Goal: Check status: Check status

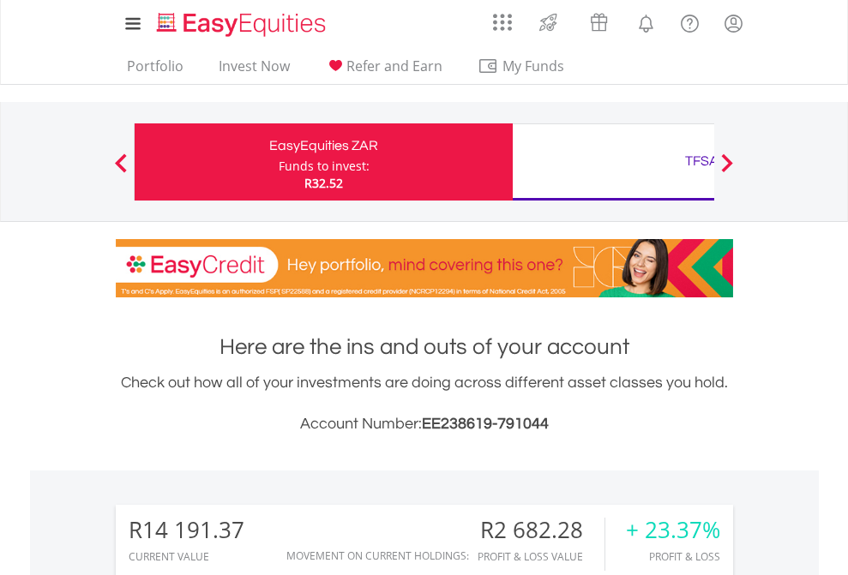
scroll to position [165, 269]
click at [279, 162] on div "Funds to invest:" at bounding box center [324, 166] width 91 height 17
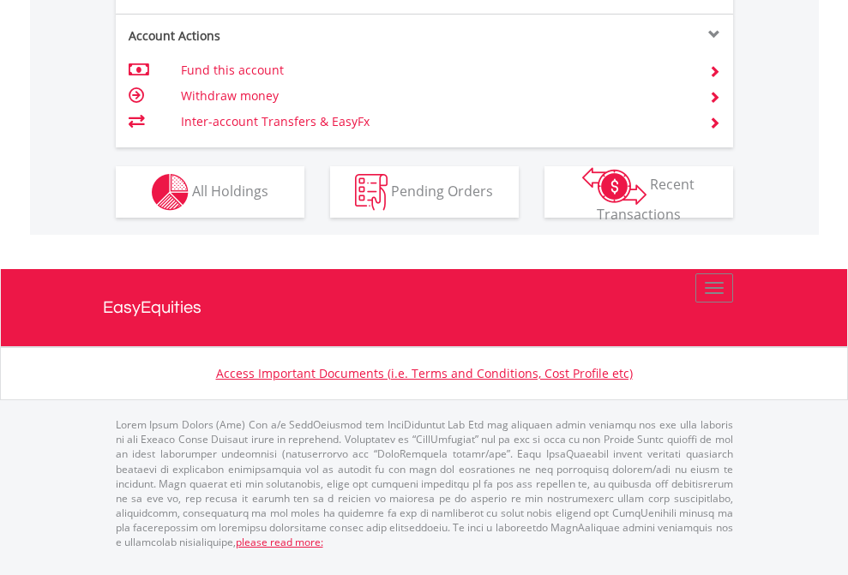
scroll to position [1599, 0]
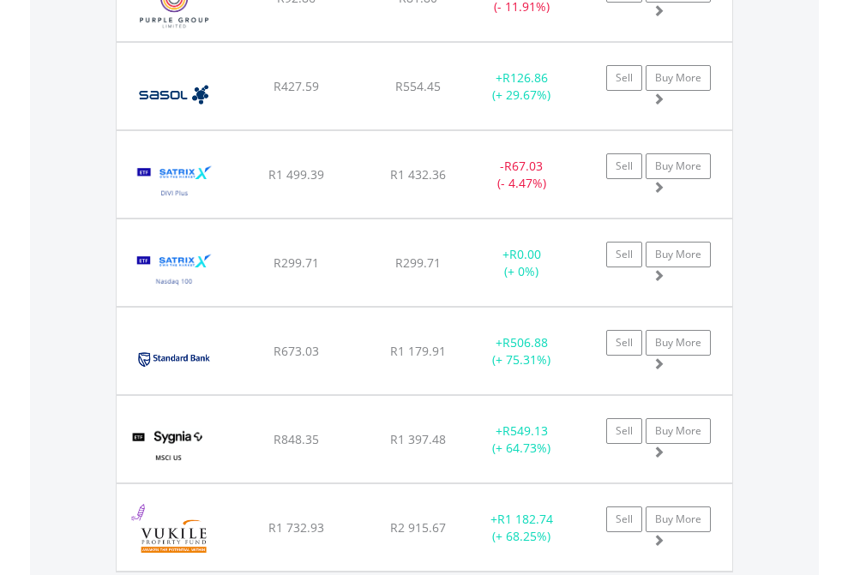
scroll to position [165, 269]
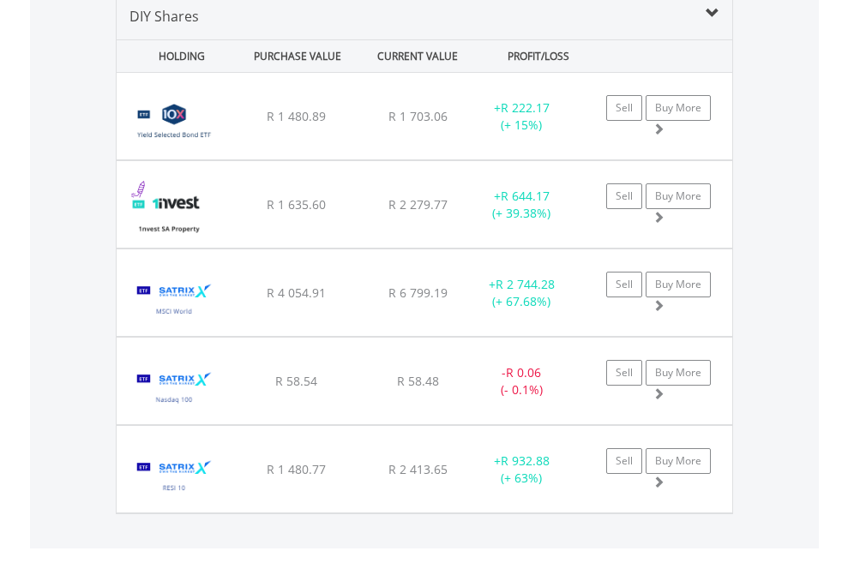
scroll to position [1657, 0]
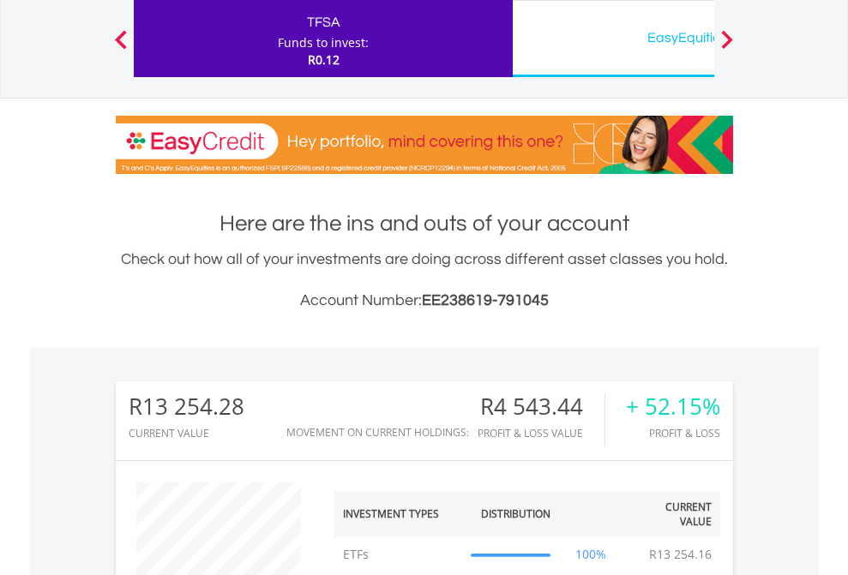
scroll to position [165, 269]
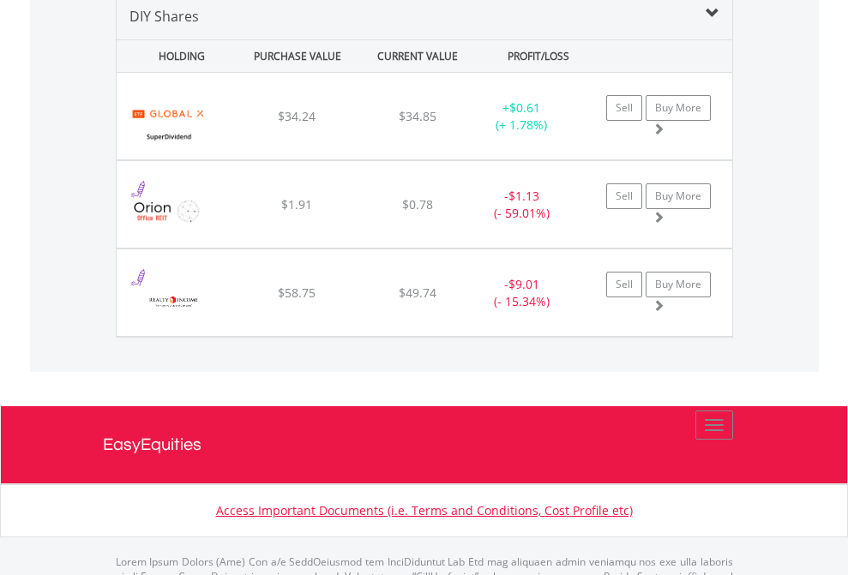
scroll to position [1657, 0]
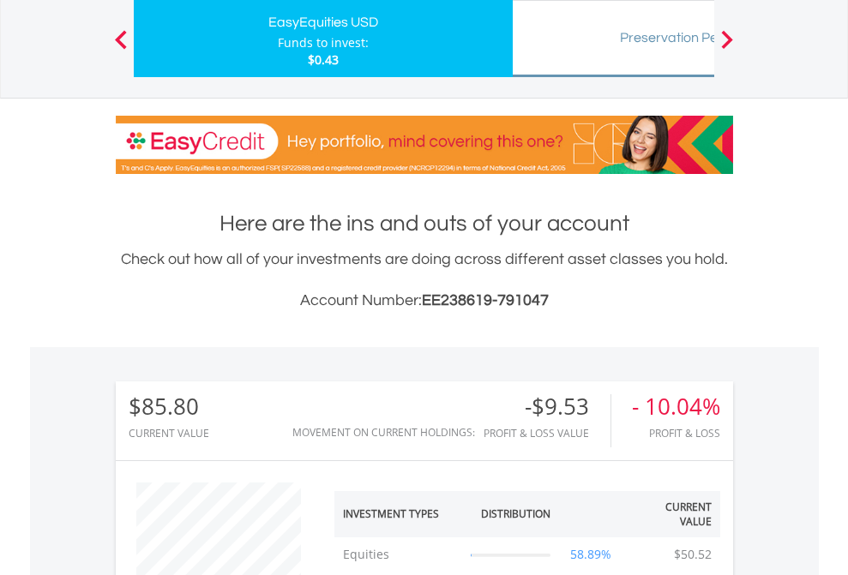
scroll to position [165, 269]
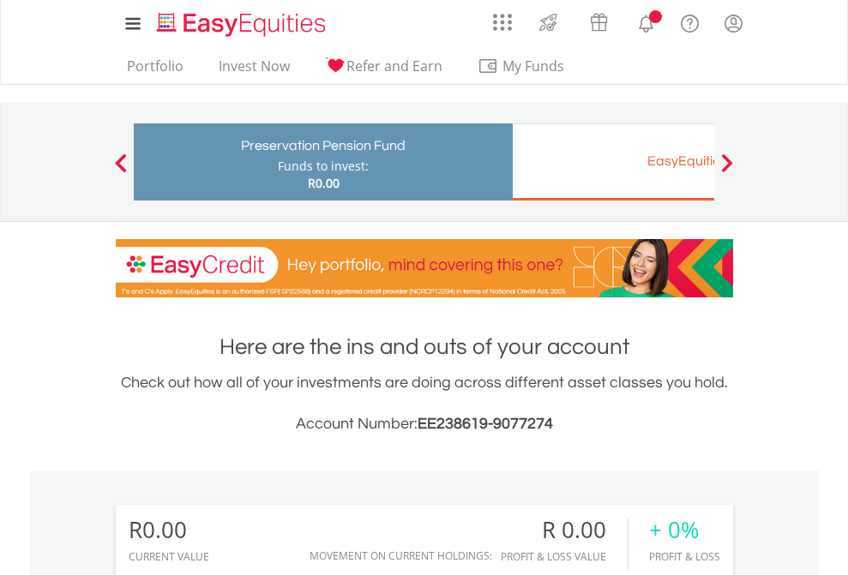
scroll to position [165, 269]
click at [613, 162] on div "EasyEquities EUR" at bounding box center [702, 161] width 358 height 24
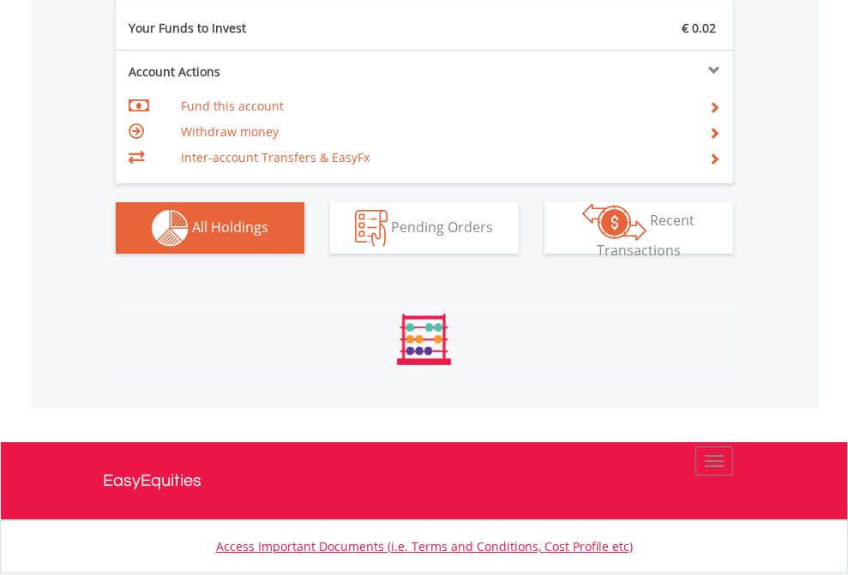
scroll to position [165, 269]
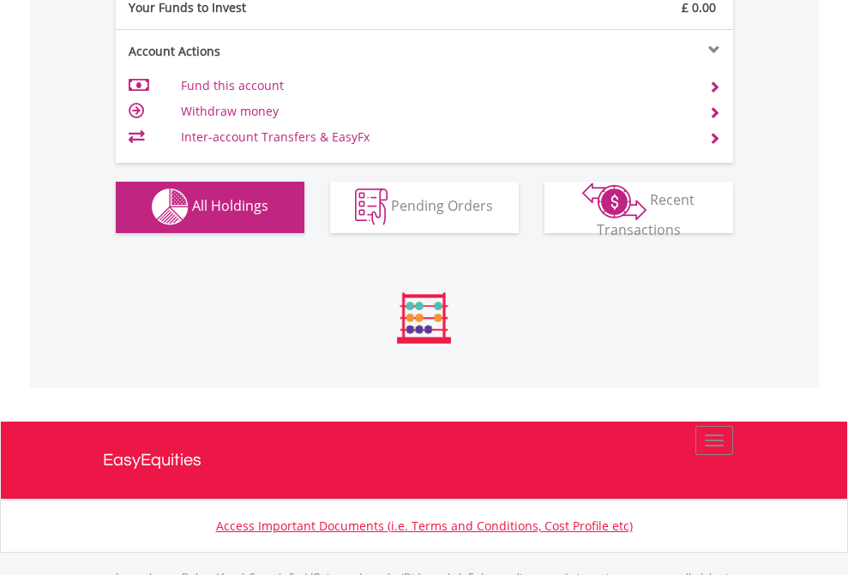
scroll to position [1698, 0]
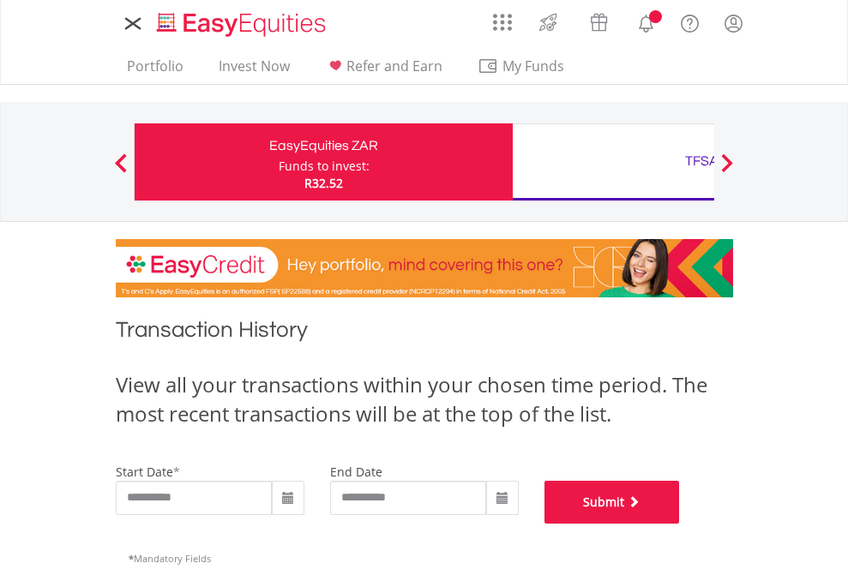
click at [680, 524] on button "Submit" at bounding box center [611, 502] width 135 height 43
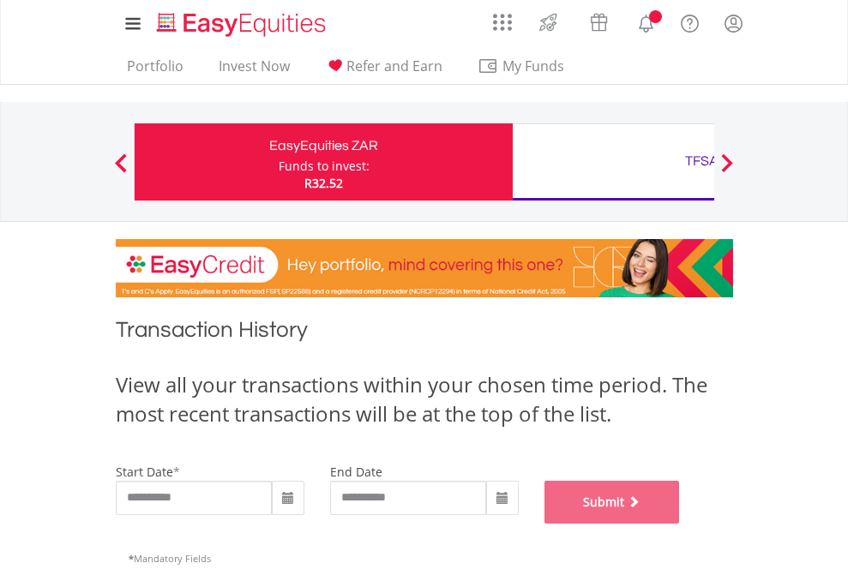
scroll to position [695, 0]
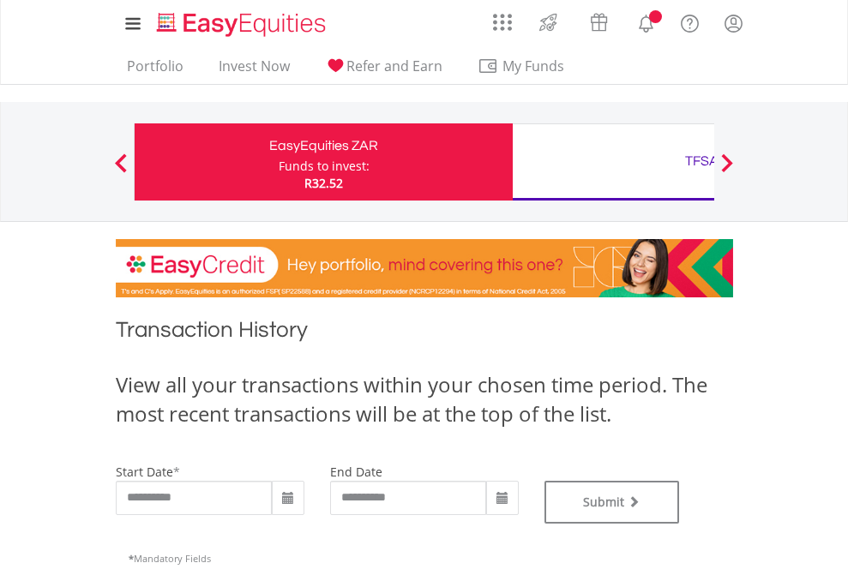
click at [613, 162] on div "TFSA" at bounding box center [702, 161] width 358 height 24
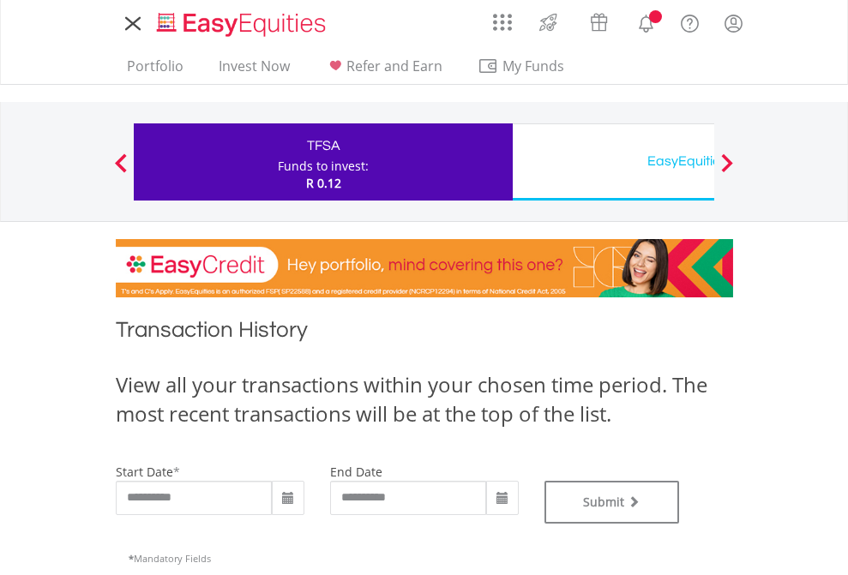
type input "**********"
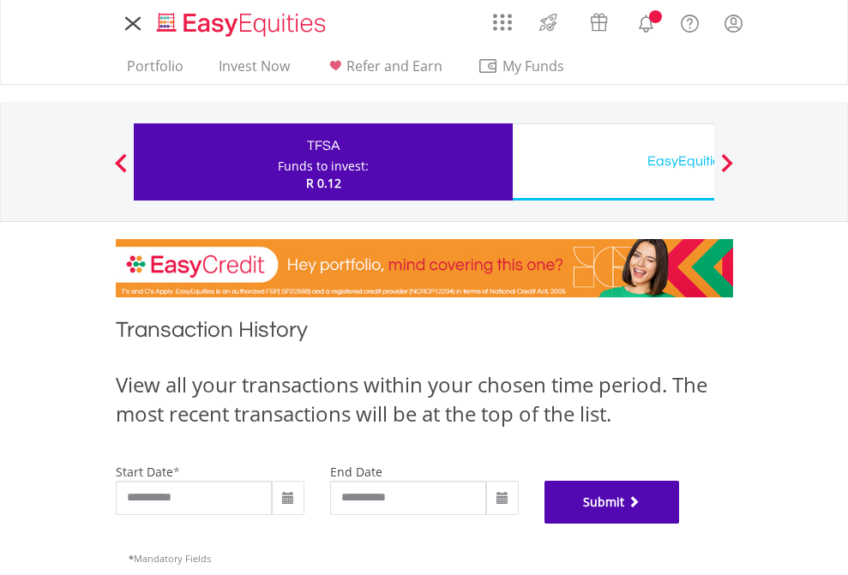
click at [680, 524] on button "Submit" at bounding box center [611, 502] width 135 height 43
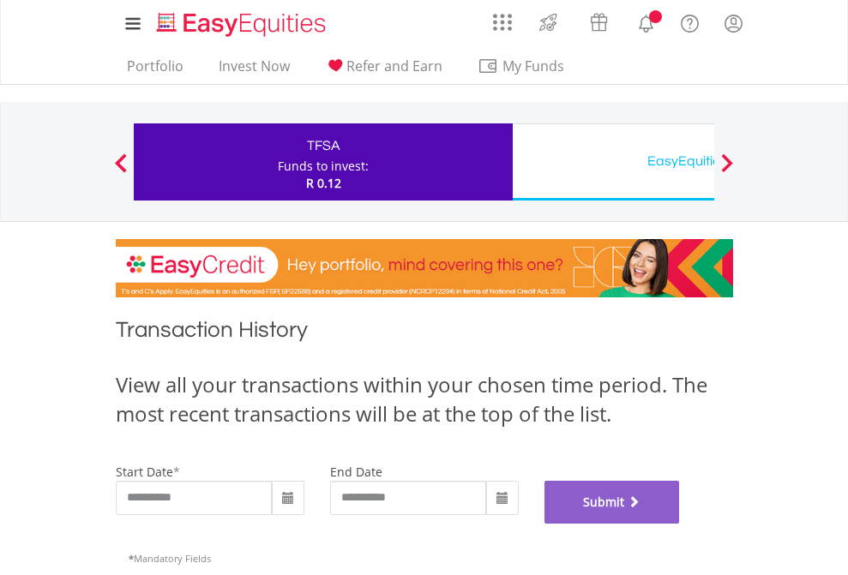
scroll to position [695, 0]
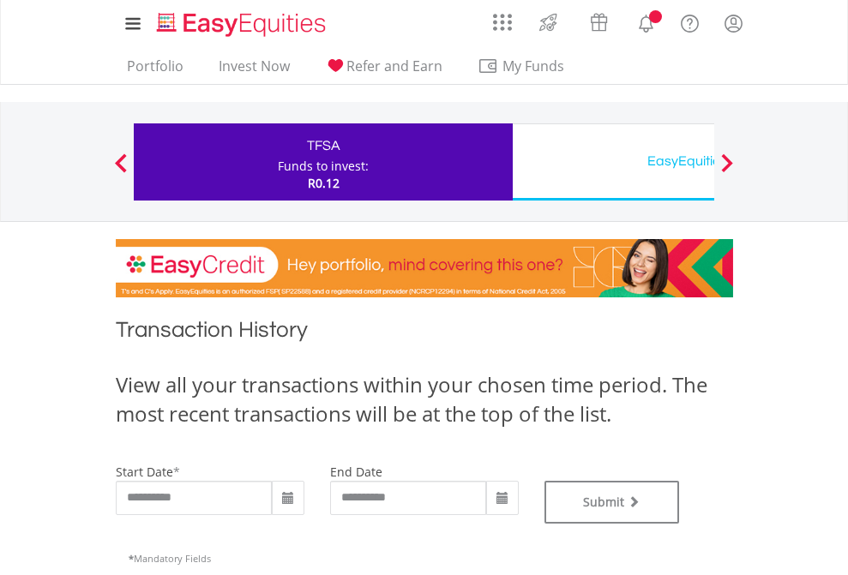
click at [613, 162] on div "EasyEquities USD" at bounding box center [702, 161] width 358 height 24
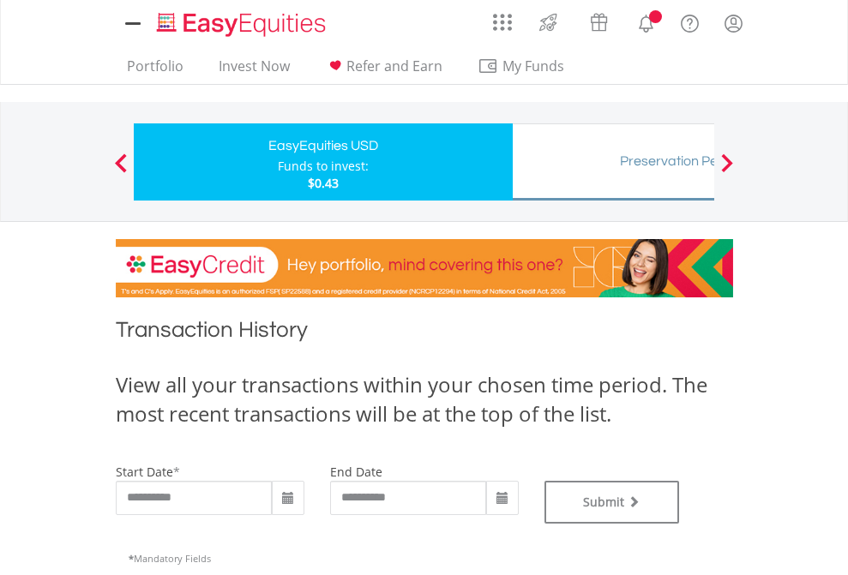
type input "**********"
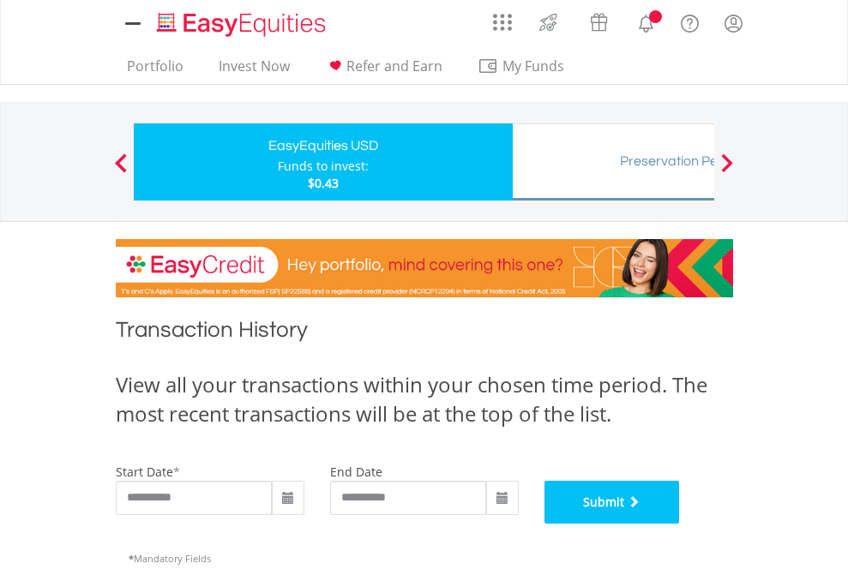
click at [680, 524] on button "Submit" at bounding box center [611, 502] width 135 height 43
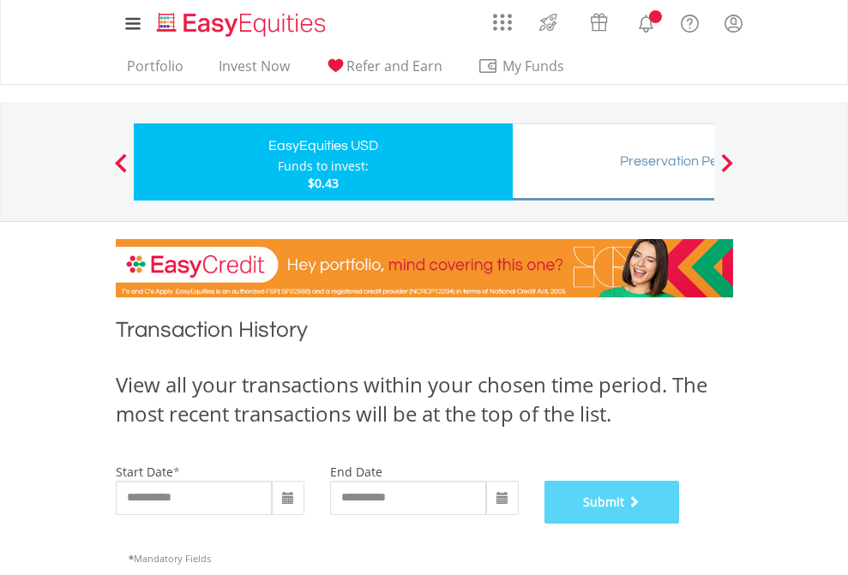
scroll to position [695, 0]
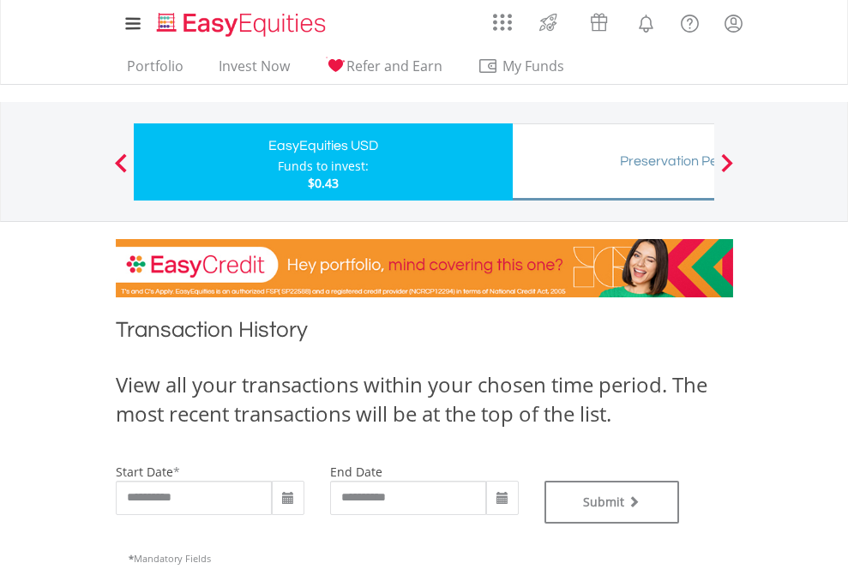
click at [613, 162] on div "Preservation Pension Fund" at bounding box center [702, 161] width 358 height 24
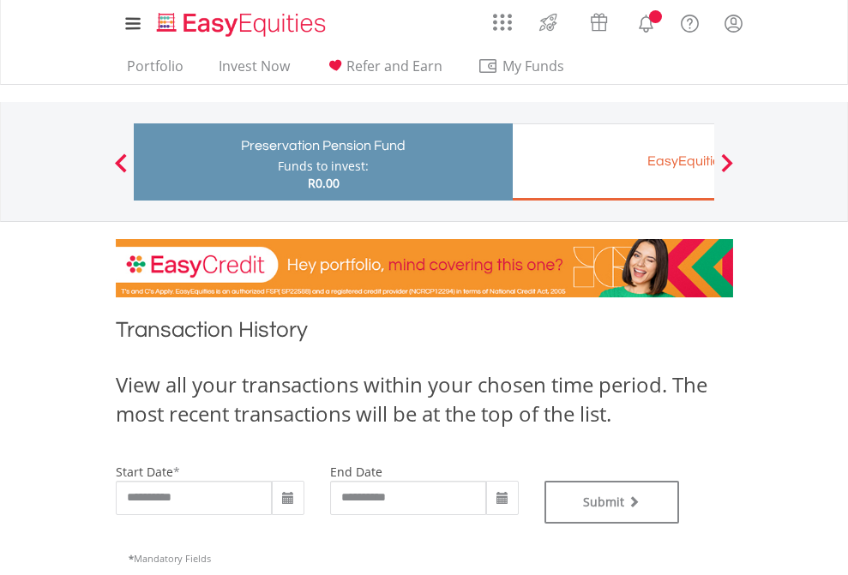
type input "**********"
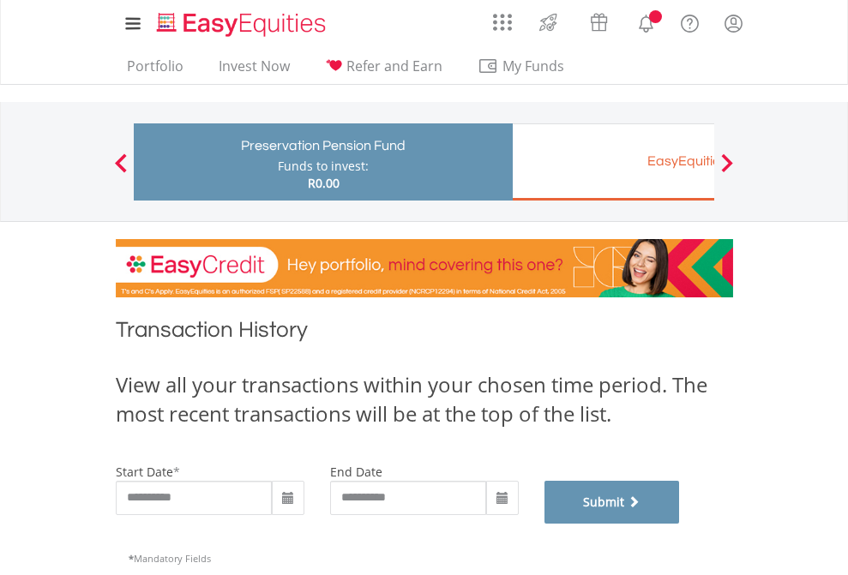
click at [680, 524] on button "Submit" at bounding box center [611, 502] width 135 height 43
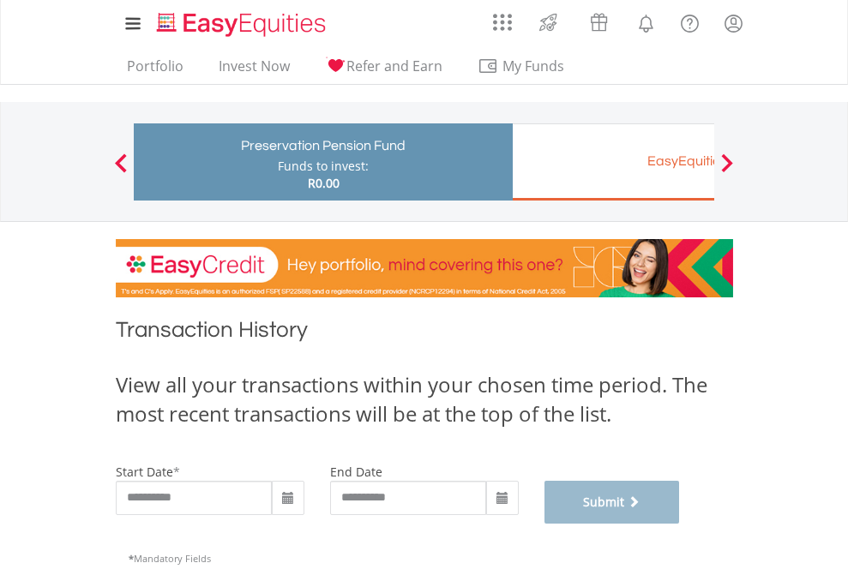
scroll to position [695, 0]
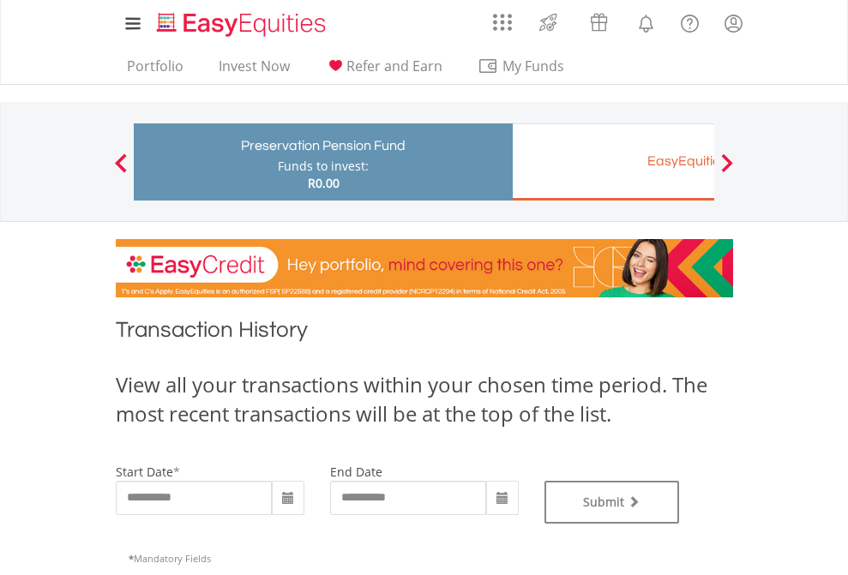
click at [613, 162] on div "EasyEquities EUR" at bounding box center [702, 161] width 358 height 24
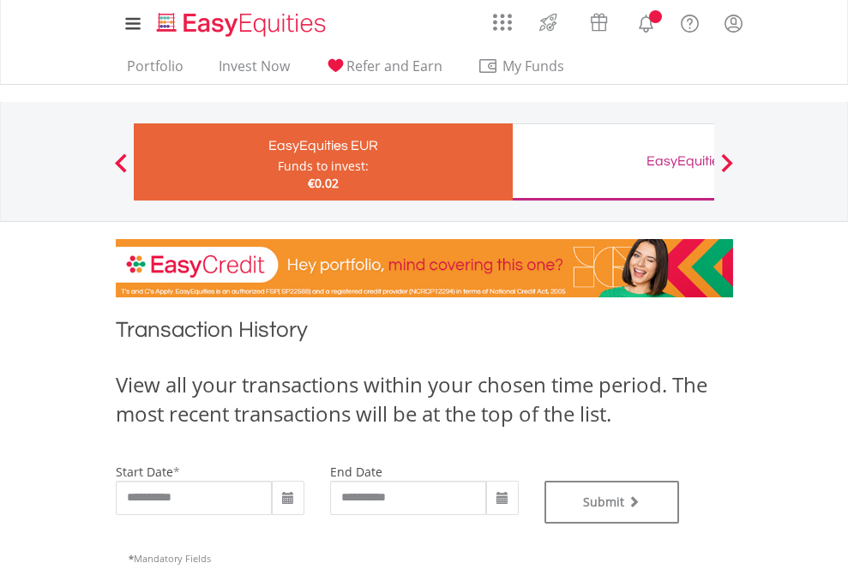
type input "**********"
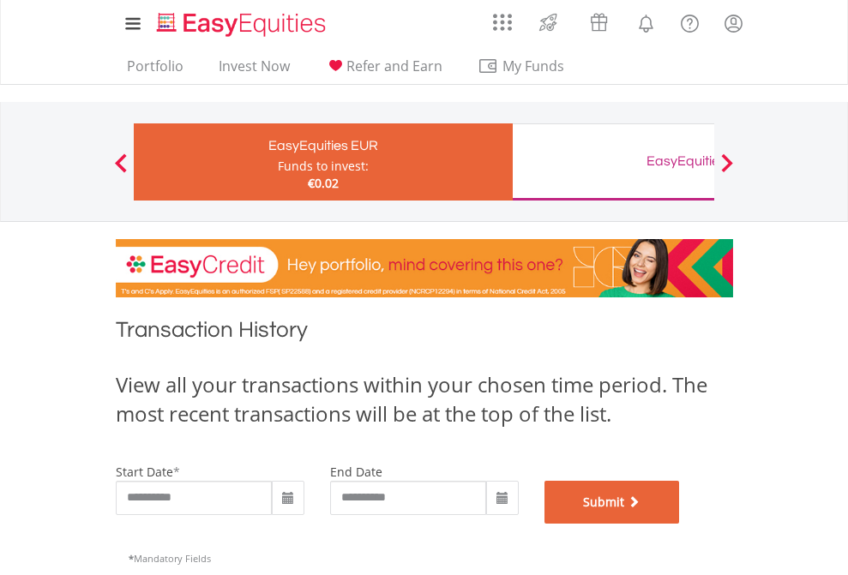
click at [680, 524] on button "Submit" at bounding box center [611, 502] width 135 height 43
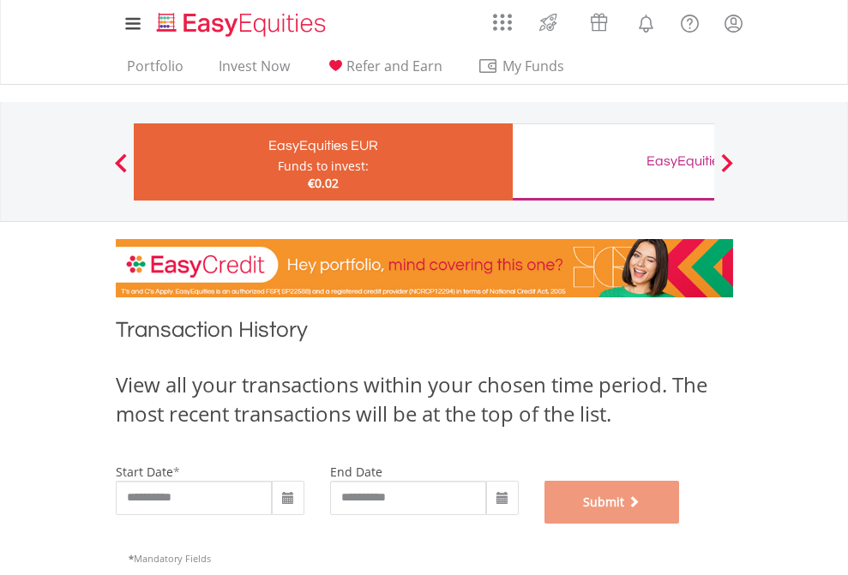
scroll to position [695, 0]
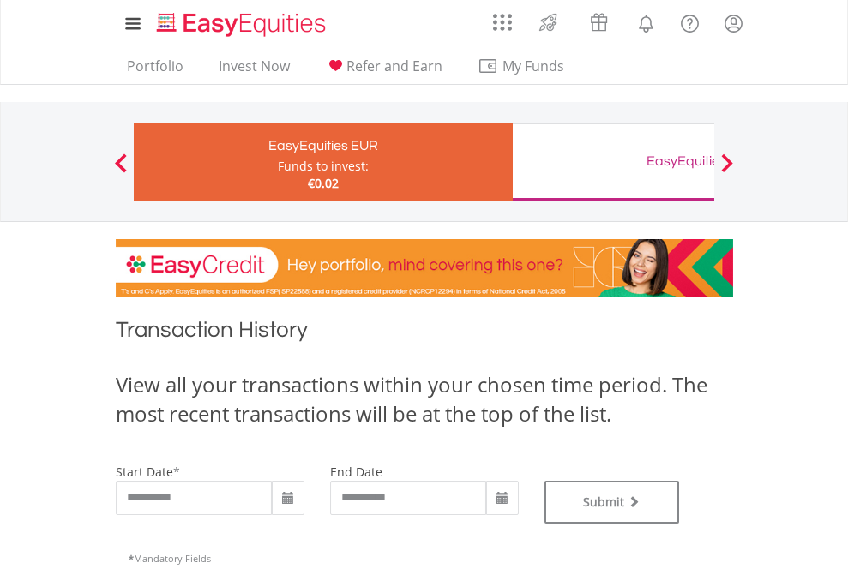
click at [613, 162] on div "EasyEquities GBP" at bounding box center [702, 161] width 358 height 24
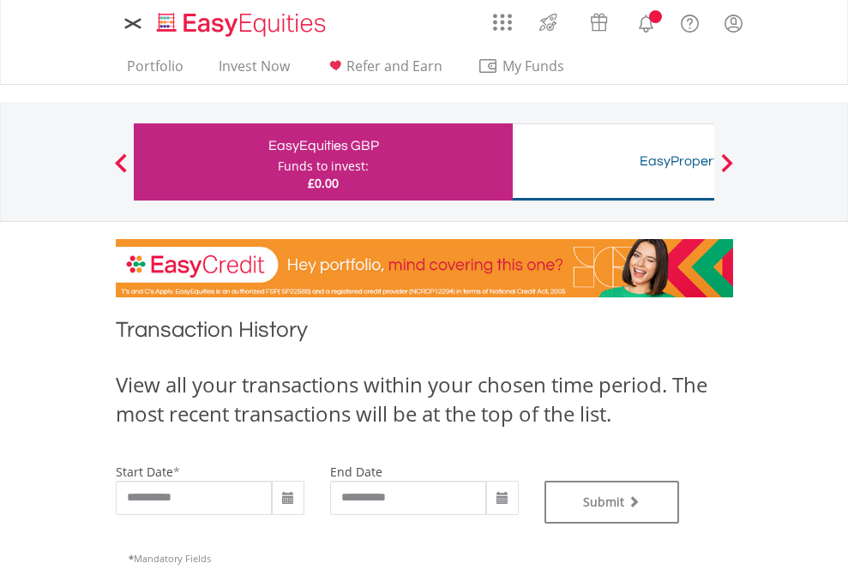
type input "**********"
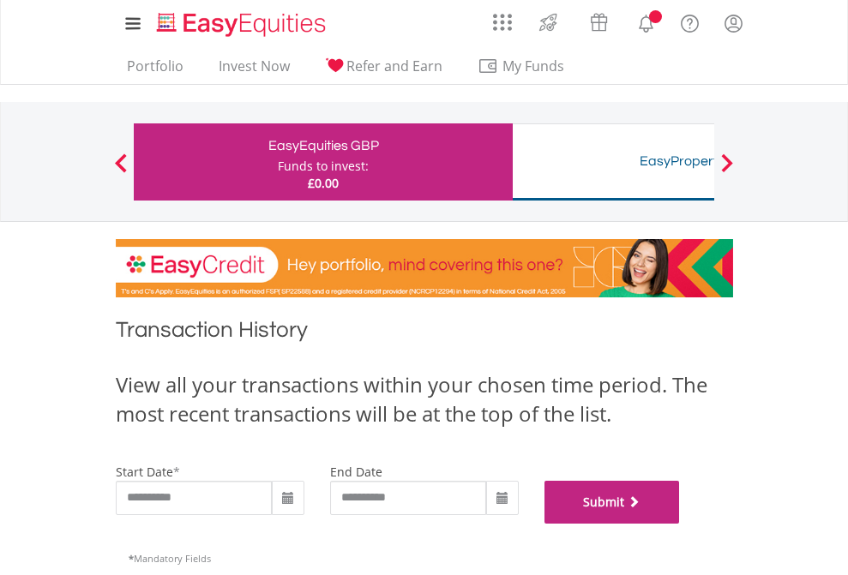
click at [680, 524] on button "Submit" at bounding box center [611, 502] width 135 height 43
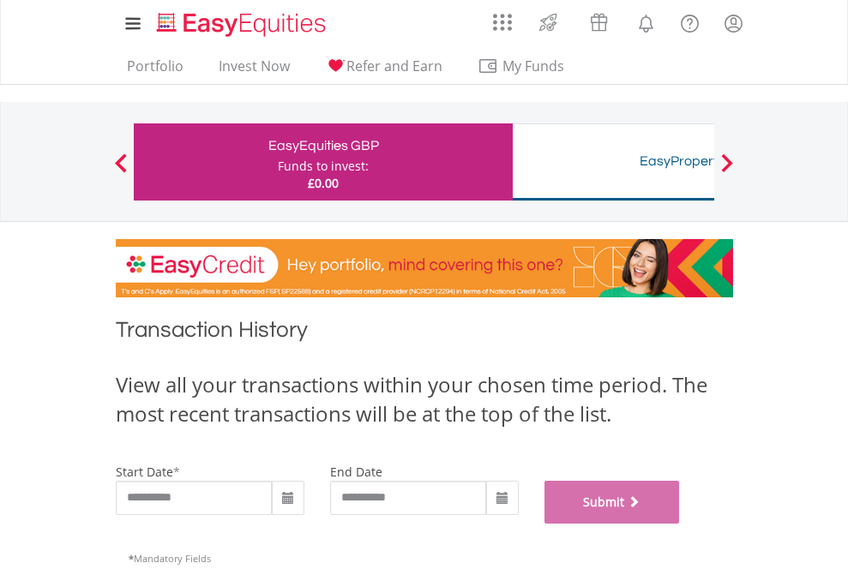
scroll to position [695, 0]
